Goal: Navigation & Orientation: Go to known website

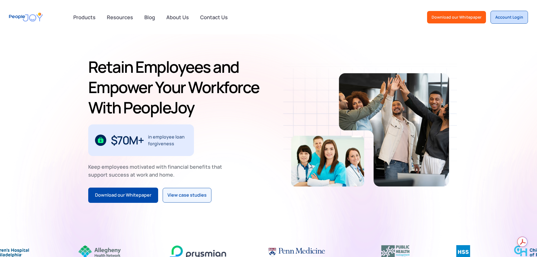
click at [510, 17] on div "Account Login" at bounding box center [510, 17] width 28 height 6
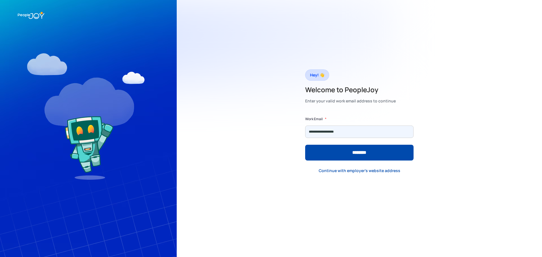
type input "**********"
click at [305, 145] on input "********" at bounding box center [359, 153] width 108 height 16
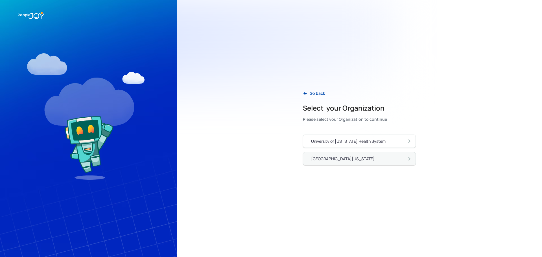
click at [381, 159] on div "[GEOGRAPHIC_DATA][US_STATE]" at bounding box center [361, 159] width 101 height 6
